Goal: Information Seeking & Learning: Learn about a topic

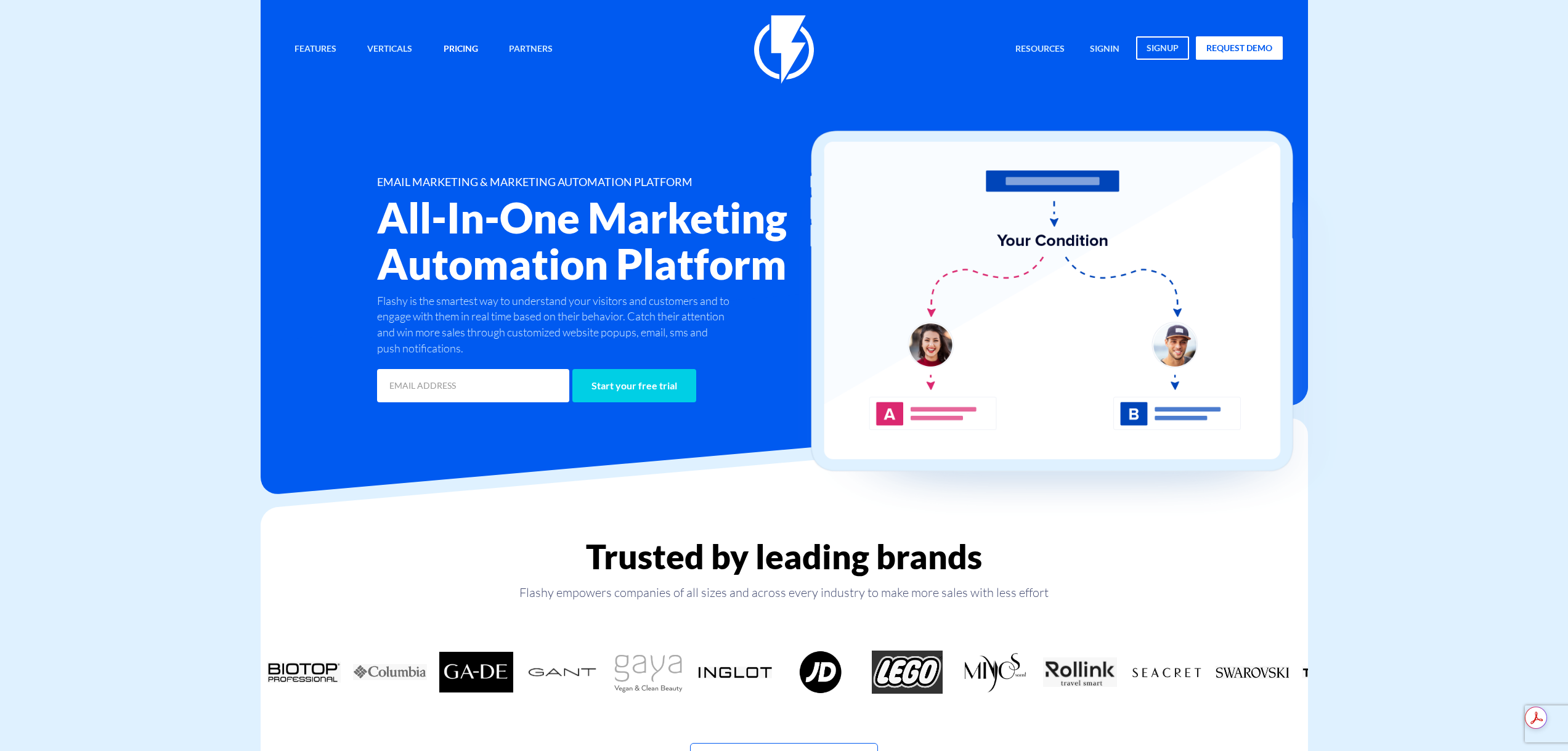
click at [448, 58] on link "Pricing" at bounding box center [461, 50] width 53 height 27
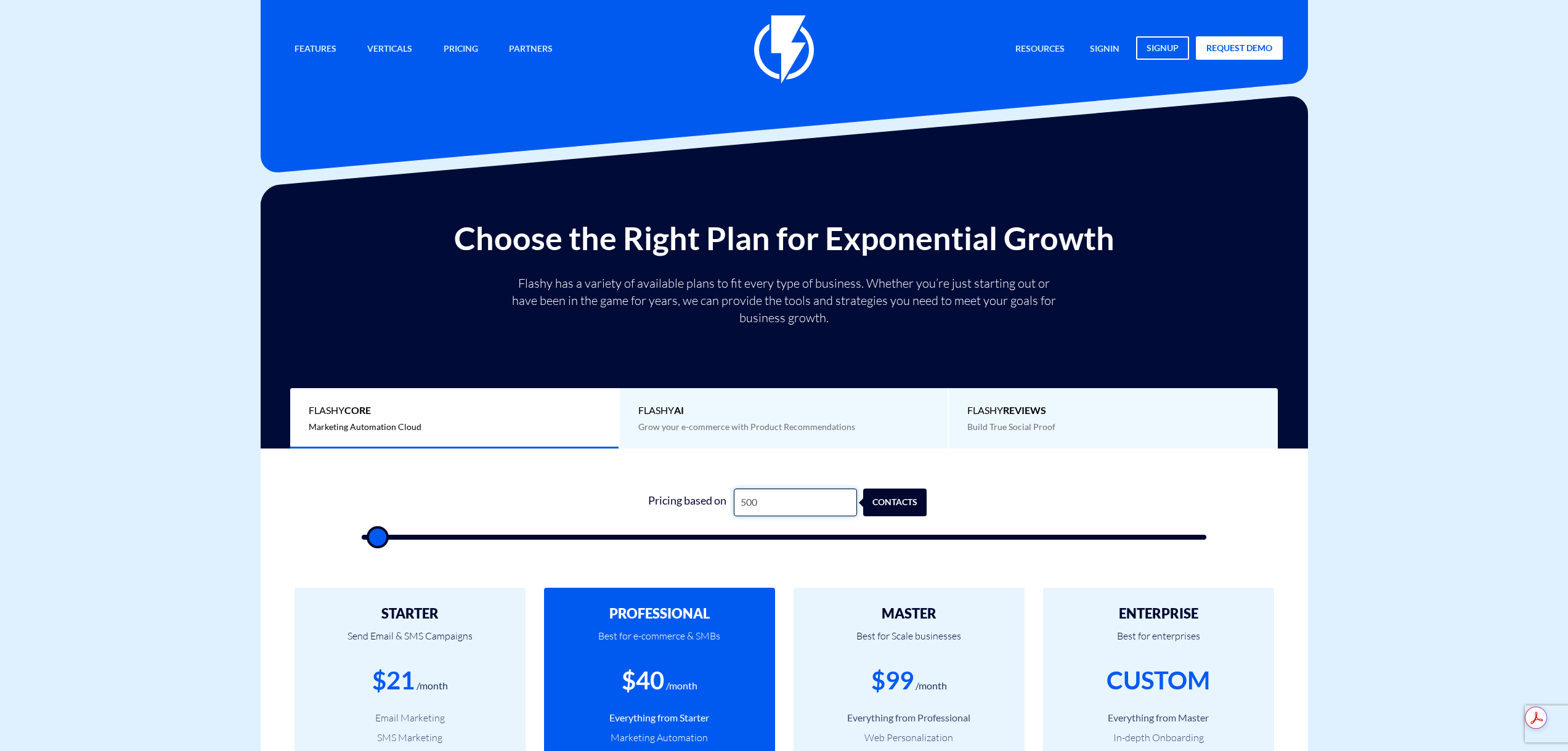
click at [788, 499] on input "500" at bounding box center [795, 502] width 123 height 27
type input "2"
type input "500"
type input "27"
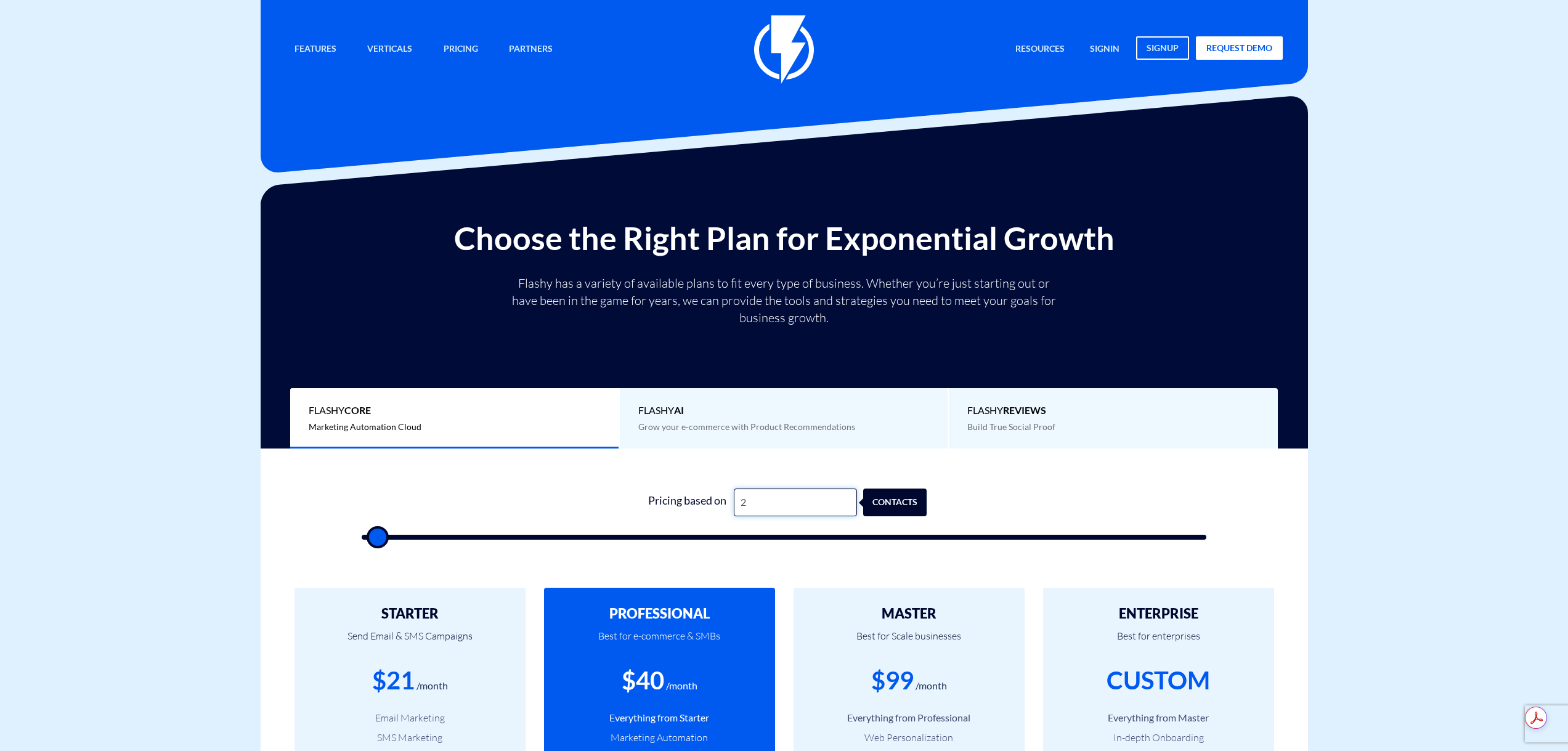
type input "500"
type input "270"
type input "500"
type input "2,700"
type input "2500"
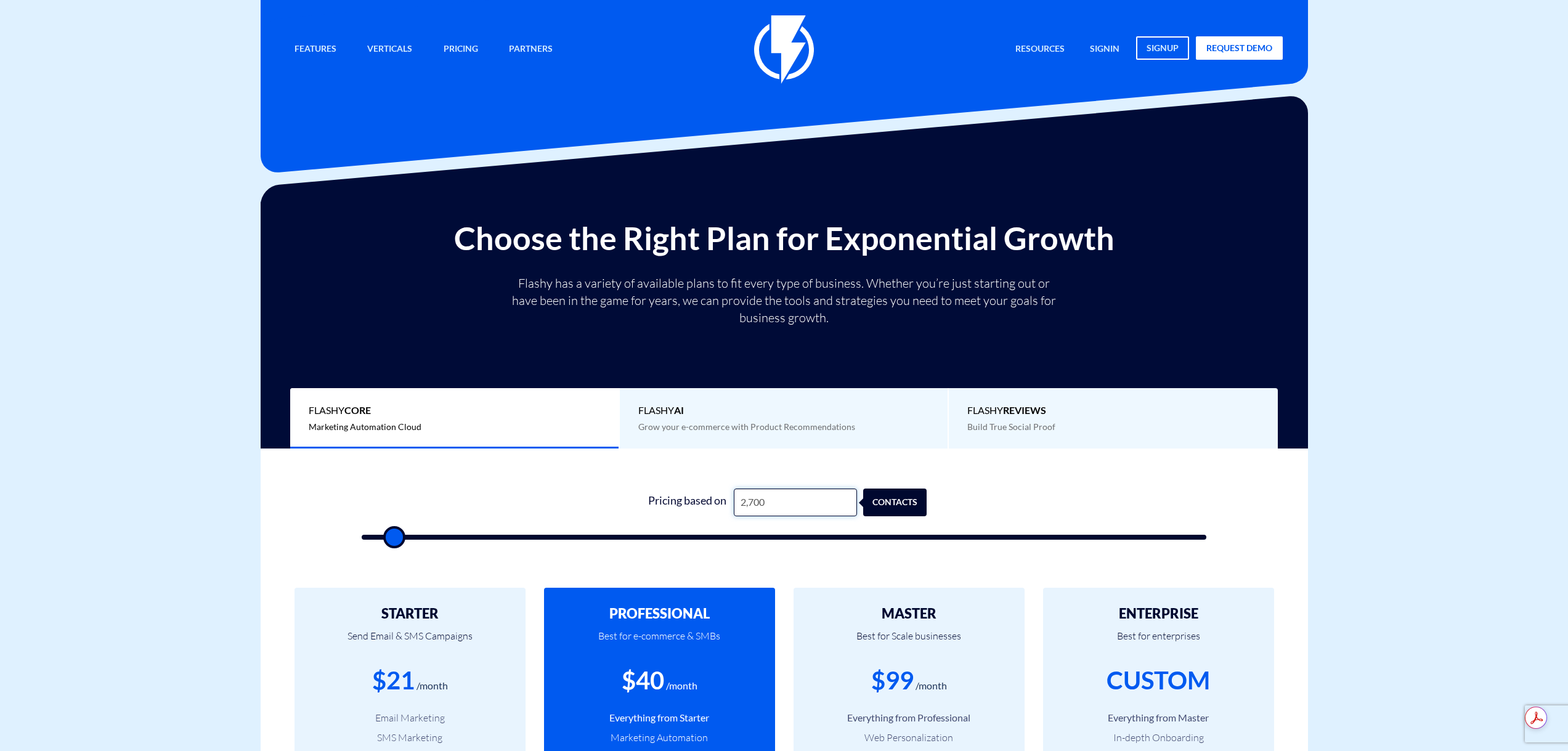
type input "27,000"
type input "27000"
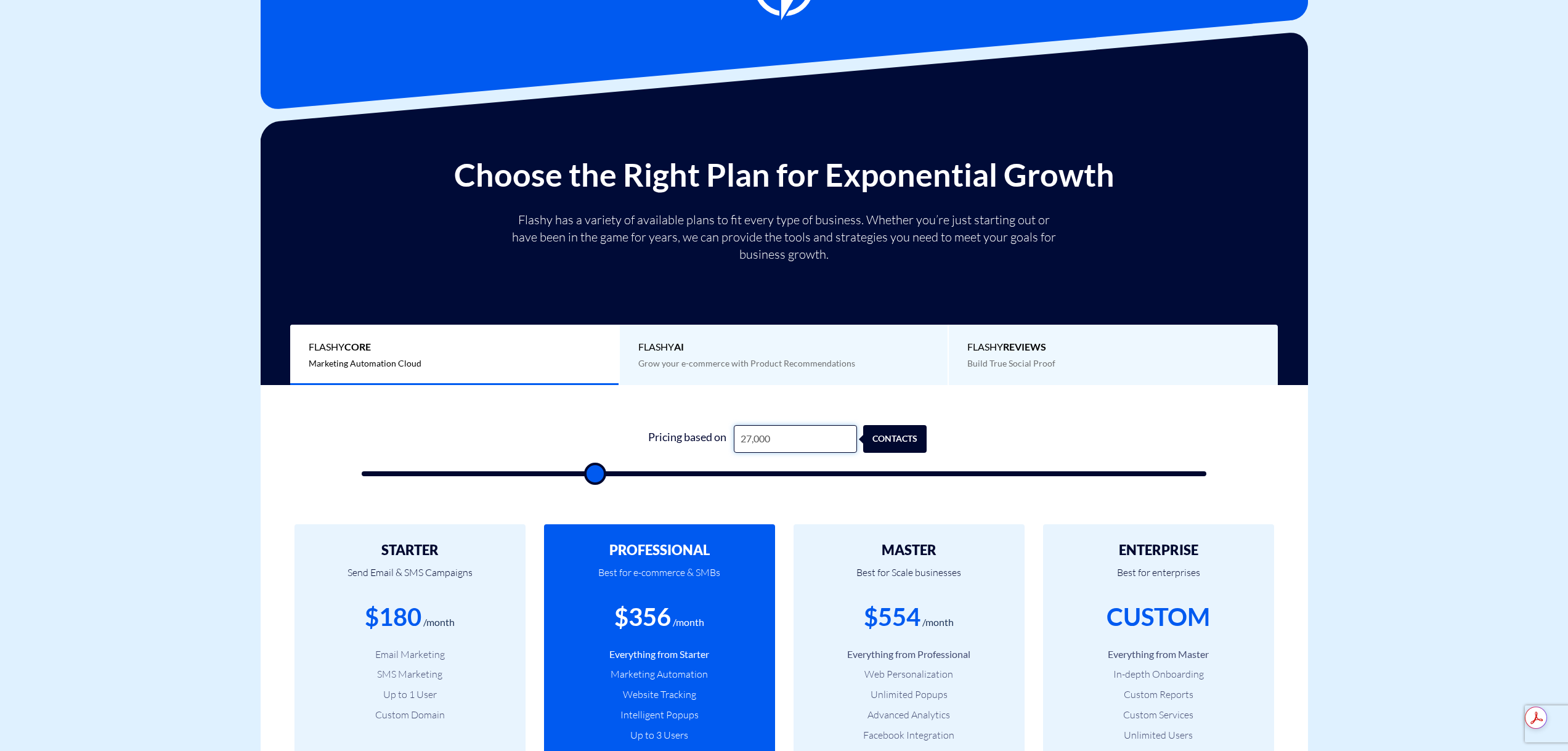
scroll to position [123, 0]
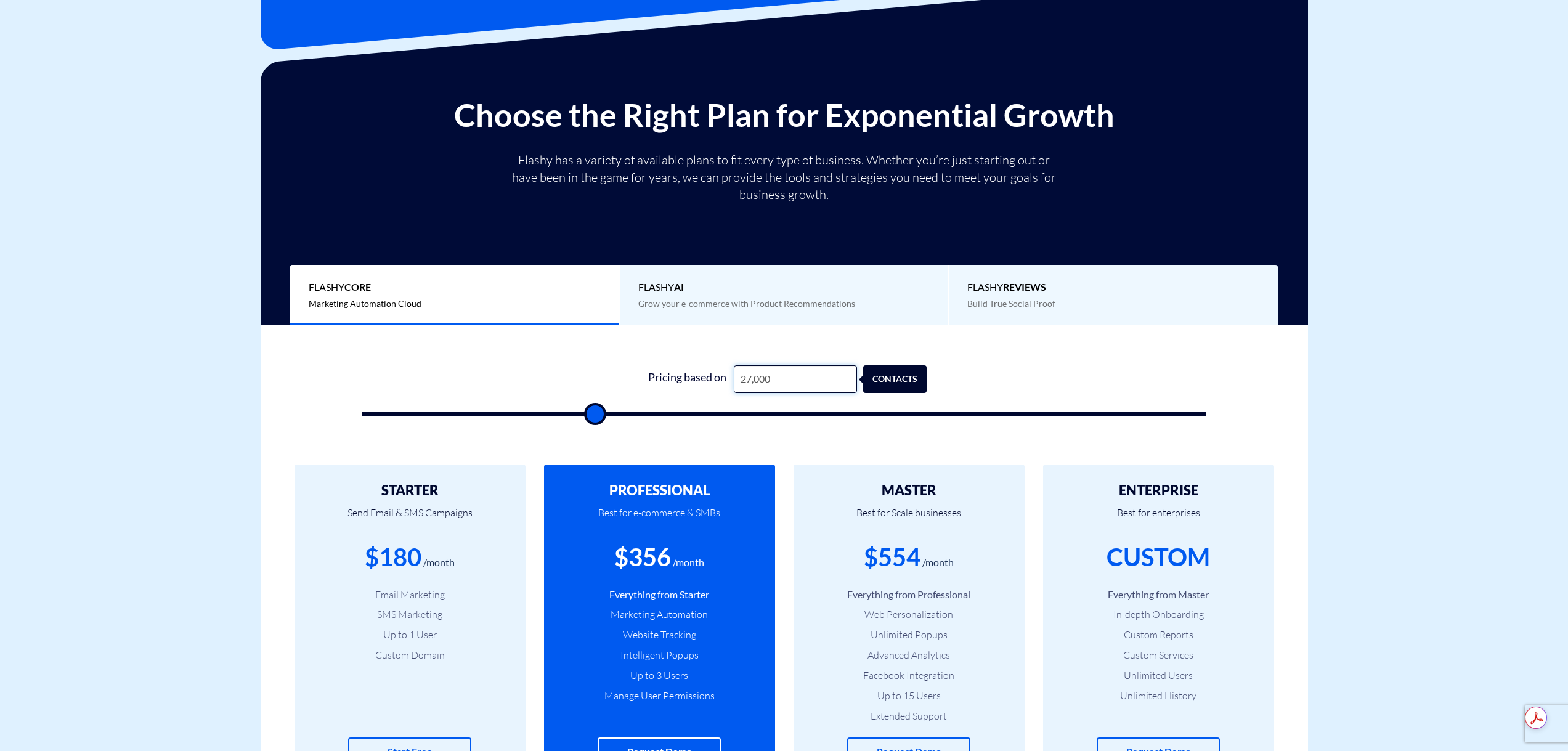
type input "27,000"
drag, startPoint x: 1396, startPoint y: 256, endPoint x: 1403, endPoint y: 183, distance: 73.3
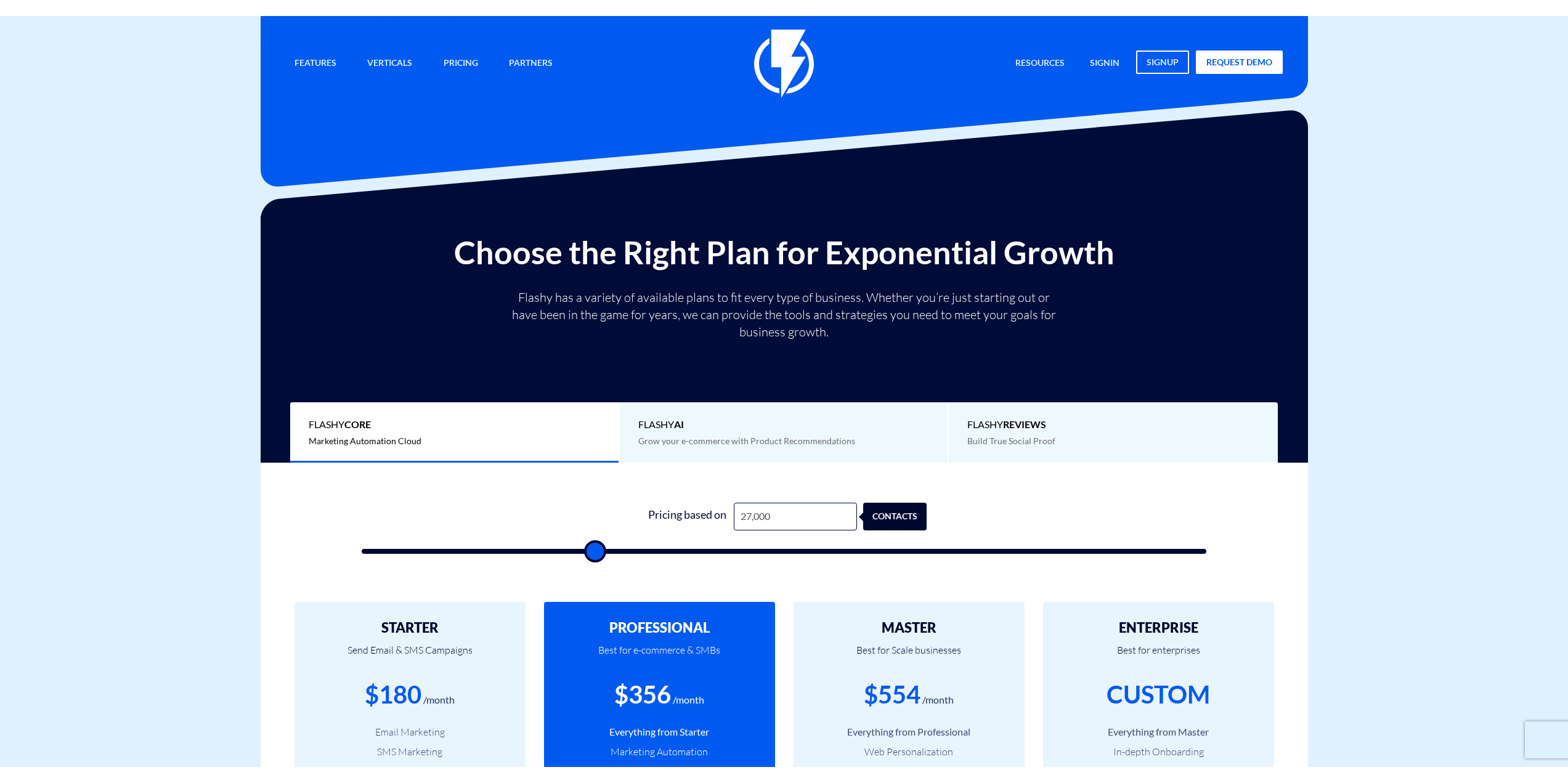
scroll to position [0, 0]
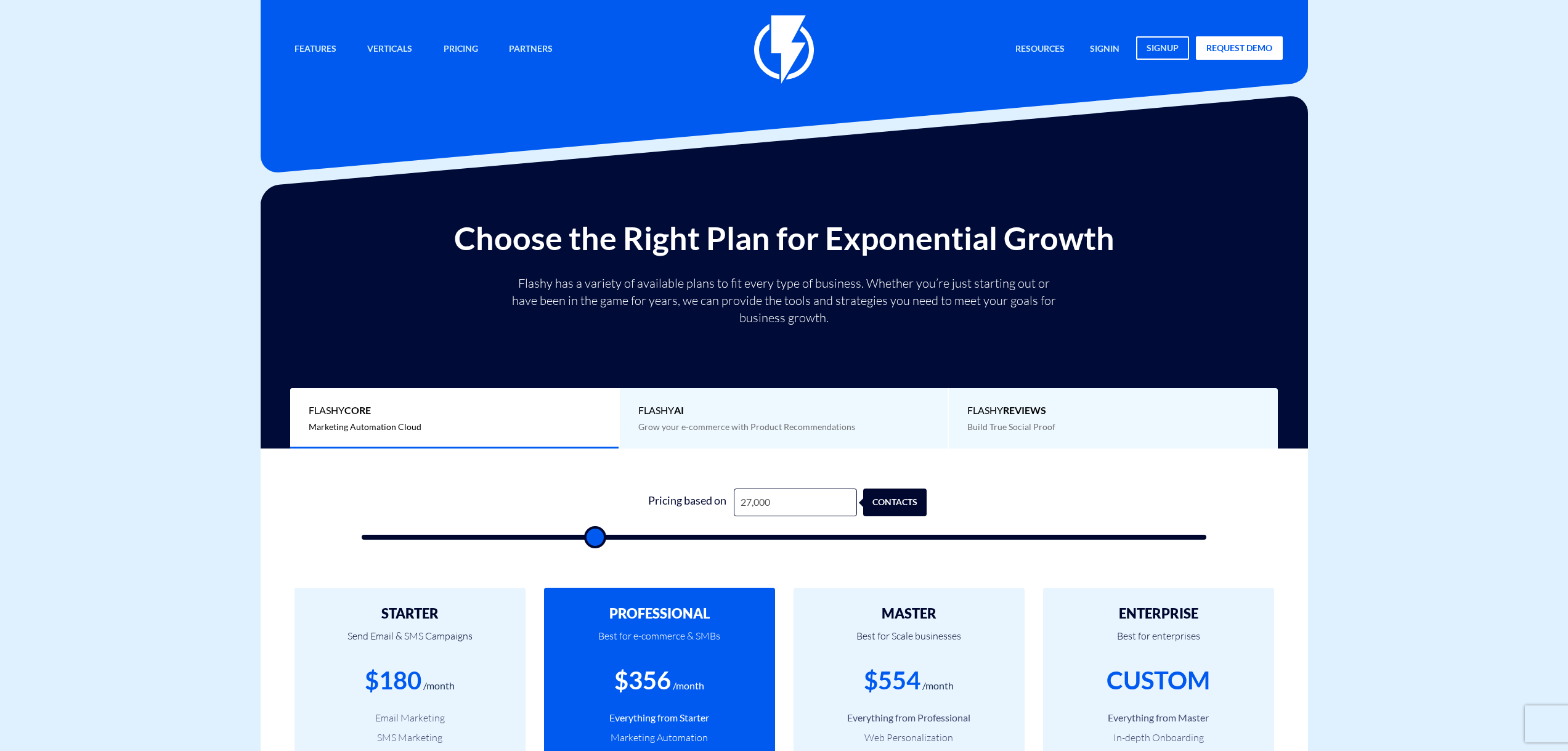
drag, startPoint x: 1410, startPoint y: 246, endPoint x: 1395, endPoint y: 166, distance: 81.4
